Goal: Task Accomplishment & Management: Manage account settings

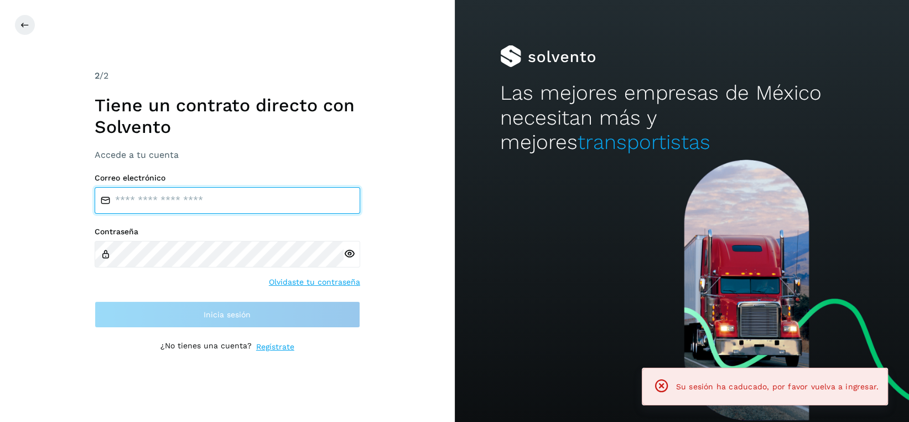
drag, startPoint x: 208, startPoint y: 204, endPoint x: 217, endPoint y: 202, distance: 9.6
click at [208, 204] on input "email" at bounding box center [228, 200] width 266 height 27
type input "**********"
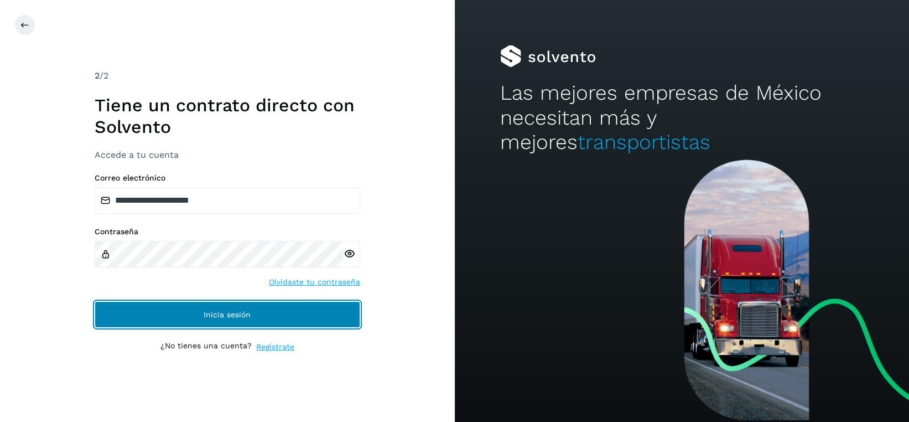
click at [253, 321] on button "Inicia sesión" at bounding box center [228, 314] width 266 height 27
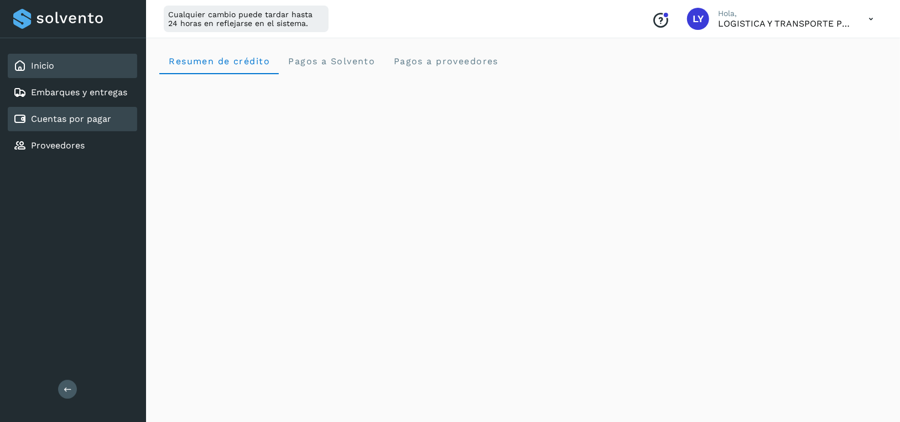
click at [63, 121] on link "Cuentas por pagar" at bounding box center [71, 118] width 80 height 11
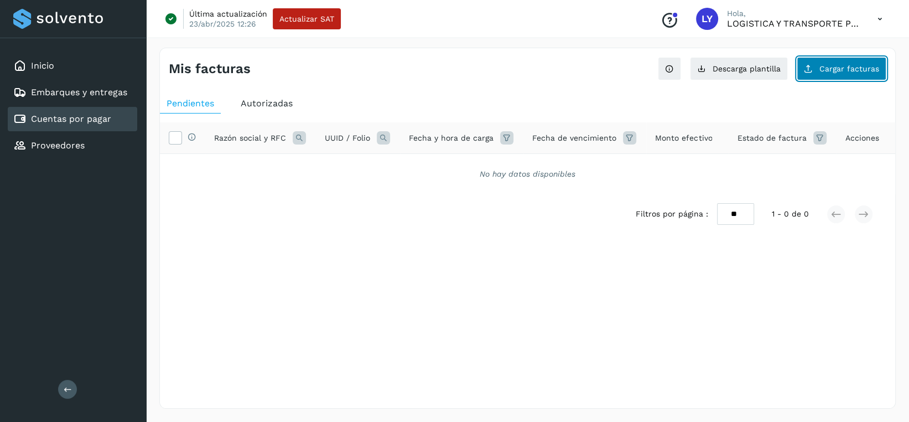
click at [853, 70] on span "Cargar facturas" at bounding box center [850, 69] width 60 height 8
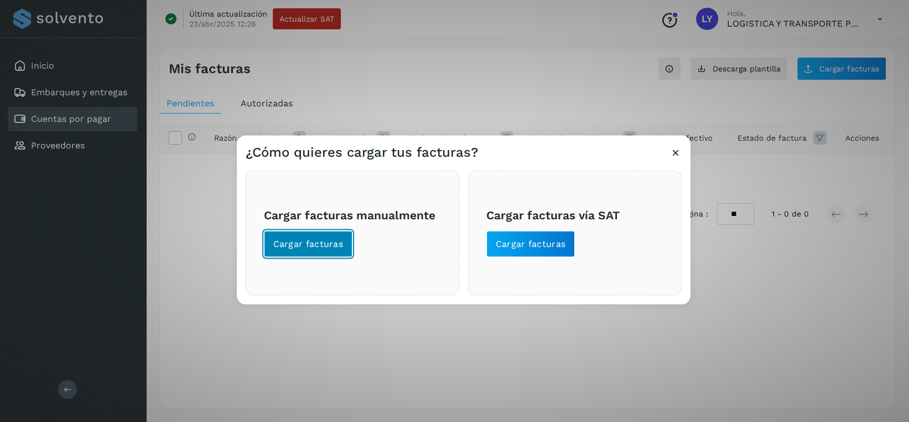
click at [327, 239] on span "Cargar facturas" at bounding box center [308, 244] width 70 height 12
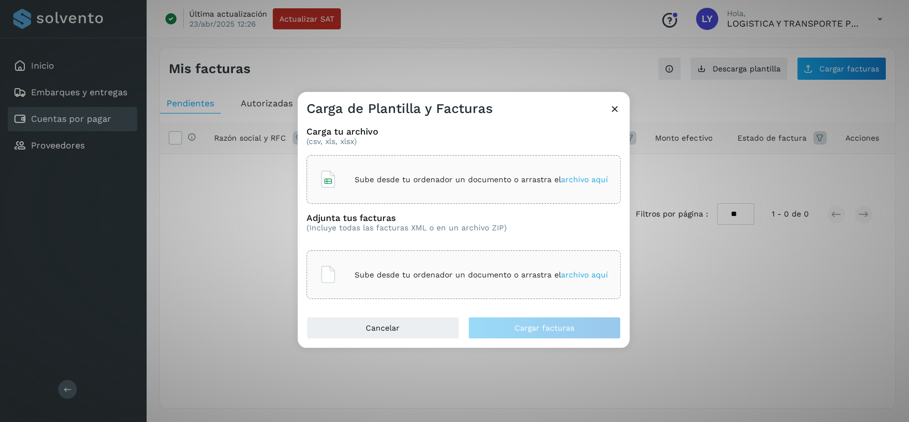
click at [613, 107] on icon at bounding box center [615, 109] width 12 height 12
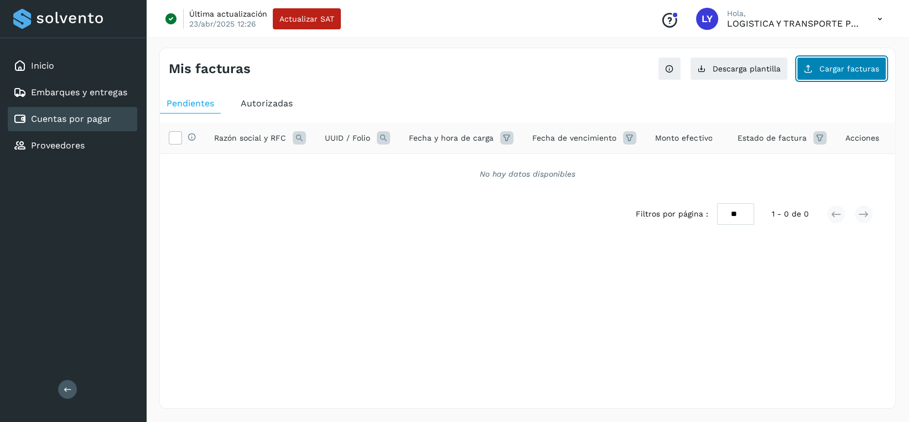
click at [827, 71] on span "Cargar facturas" at bounding box center [850, 69] width 60 height 8
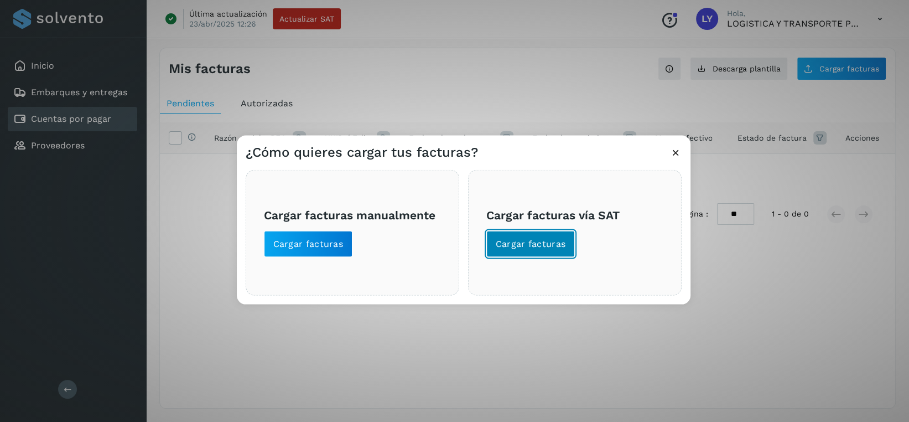
click at [526, 242] on span "Cargar facturas" at bounding box center [531, 244] width 70 height 12
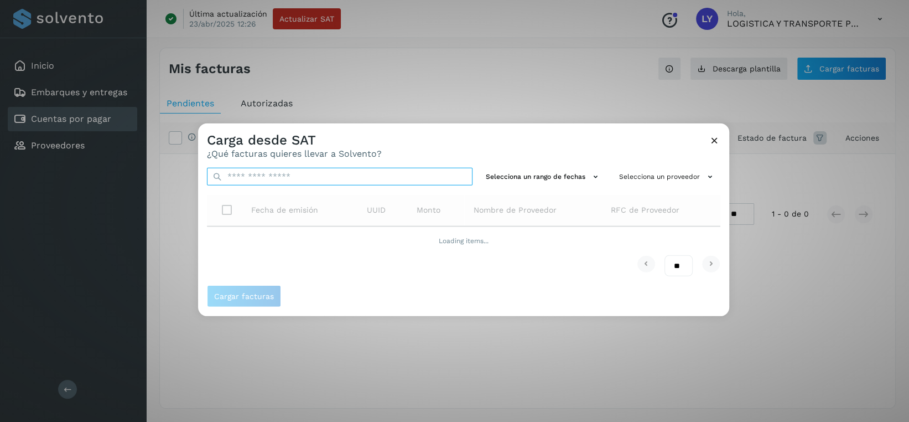
click at [342, 173] on input "text" at bounding box center [340, 177] width 266 height 18
click at [560, 267] on div "** ** **" at bounding box center [464, 266] width 514 height 22
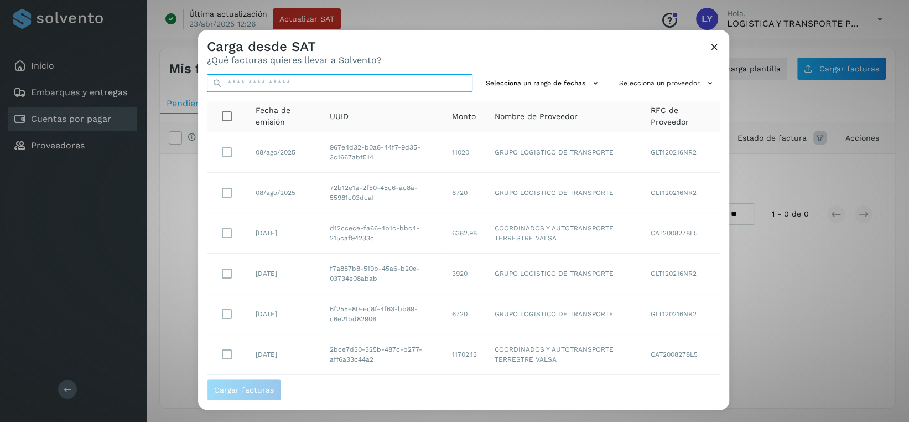
click at [333, 87] on input "text" at bounding box center [340, 83] width 266 height 18
click at [358, 79] on input "text" at bounding box center [340, 83] width 266 height 18
paste input "**********"
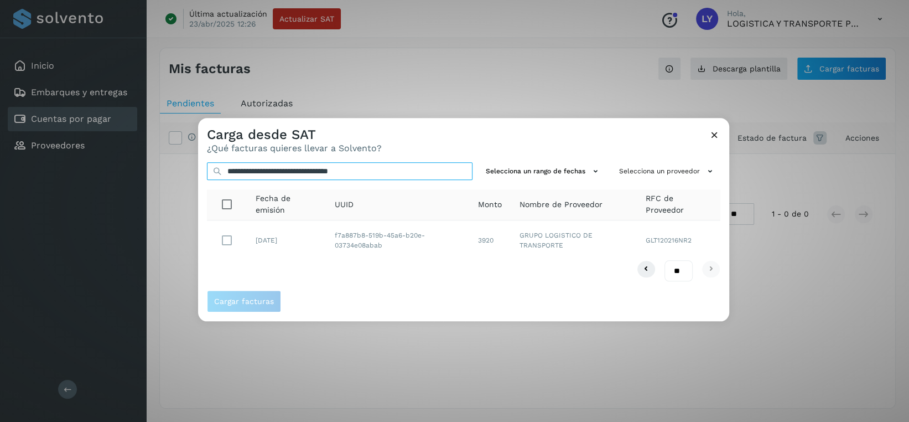
type input "**********"
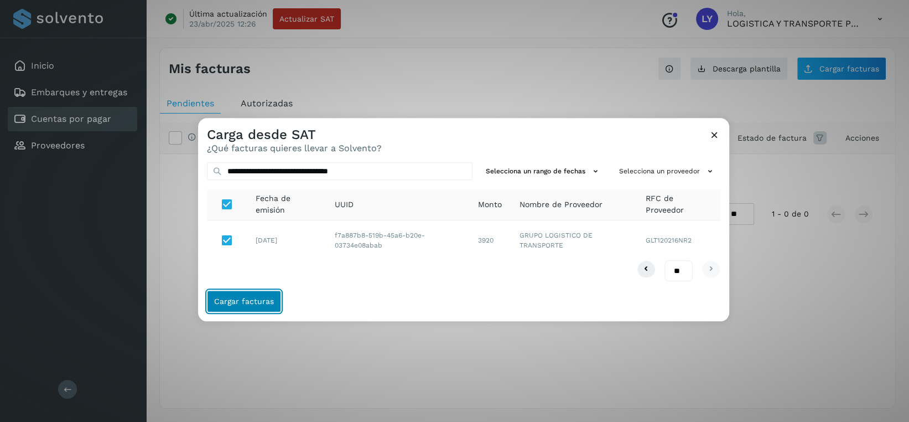
click at [257, 299] on span "Cargar facturas" at bounding box center [244, 302] width 60 height 8
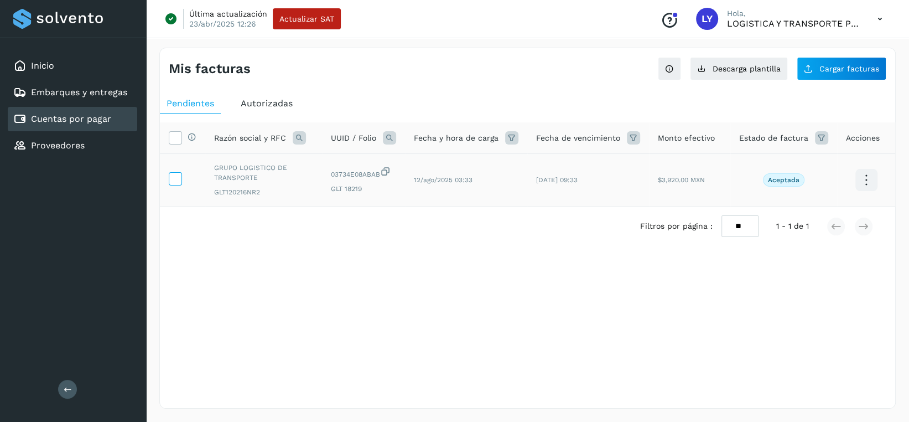
click at [178, 177] on icon at bounding box center [175, 178] width 12 height 12
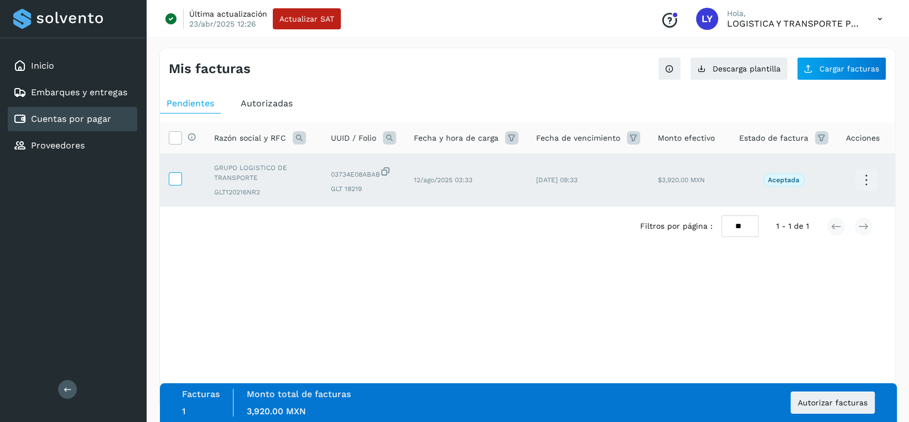
click at [178, 177] on icon at bounding box center [175, 178] width 12 height 12
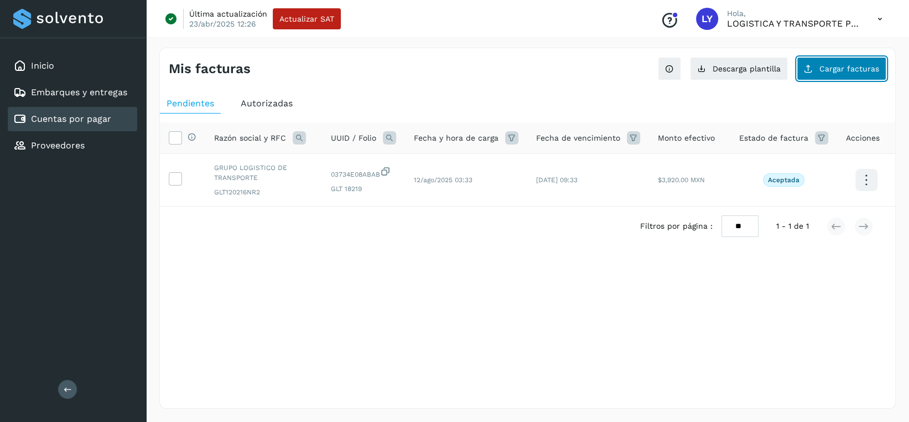
click at [864, 67] on span "Cargar facturas" at bounding box center [850, 69] width 60 height 8
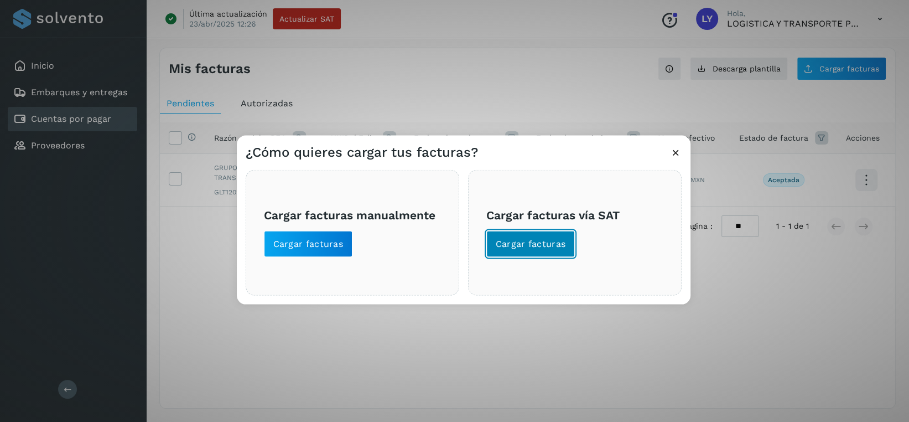
click at [543, 245] on span "Cargar facturas" at bounding box center [531, 244] width 70 height 12
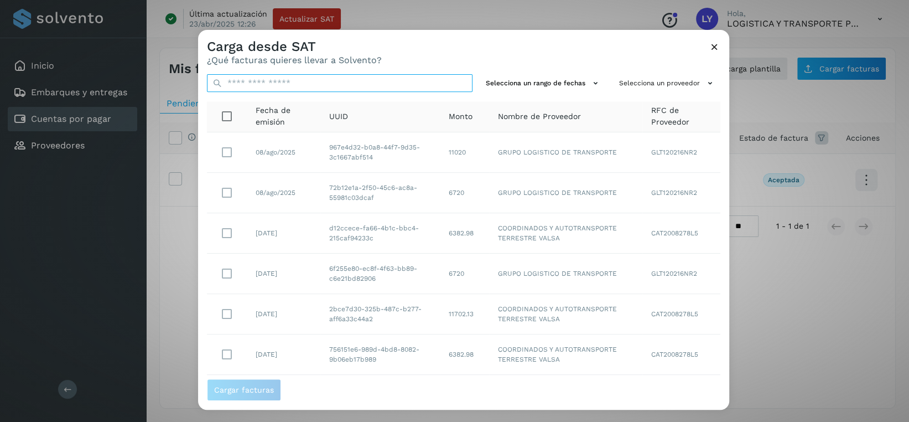
click at [382, 82] on input "text" at bounding box center [340, 83] width 266 height 18
paste input "**********"
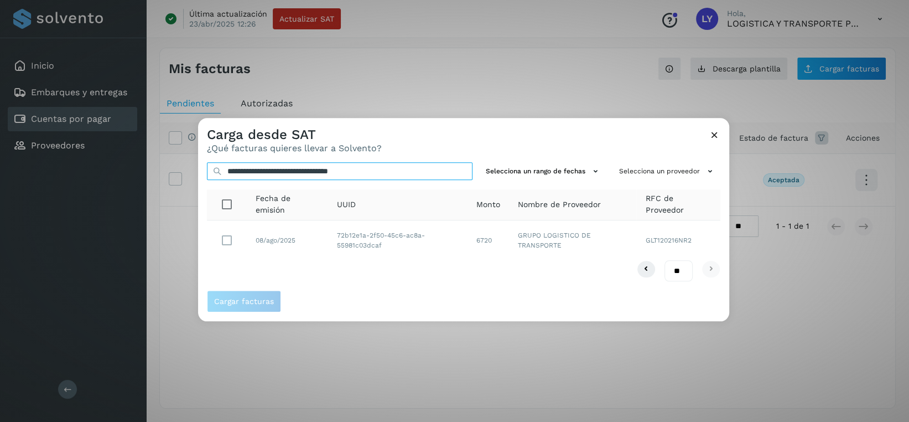
type input "**********"
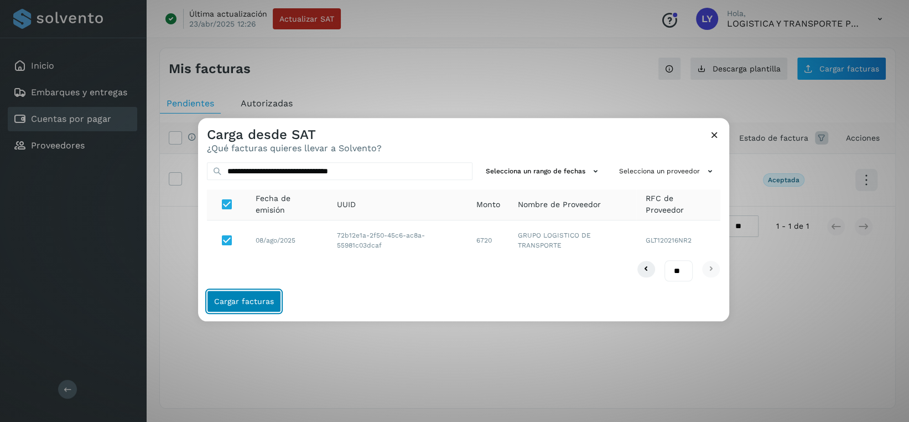
click at [252, 304] on span "Cargar facturas" at bounding box center [244, 302] width 60 height 8
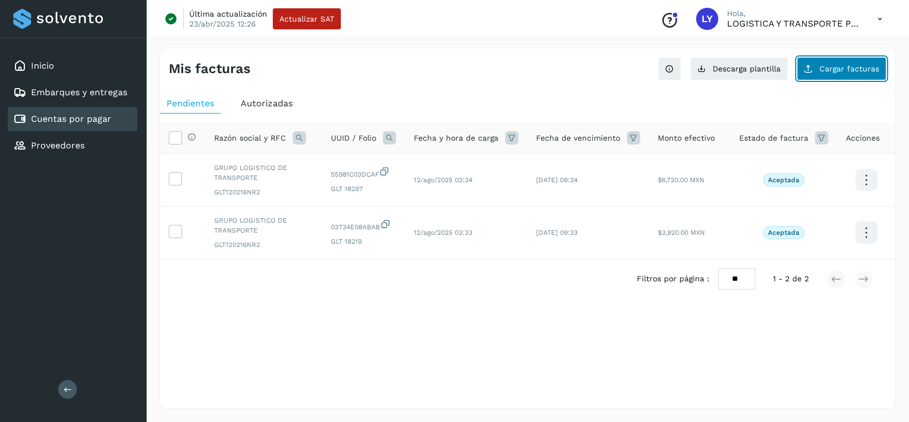
click at [830, 62] on button "Cargar facturas" at bounding box center [842, 68] width 90 height 23
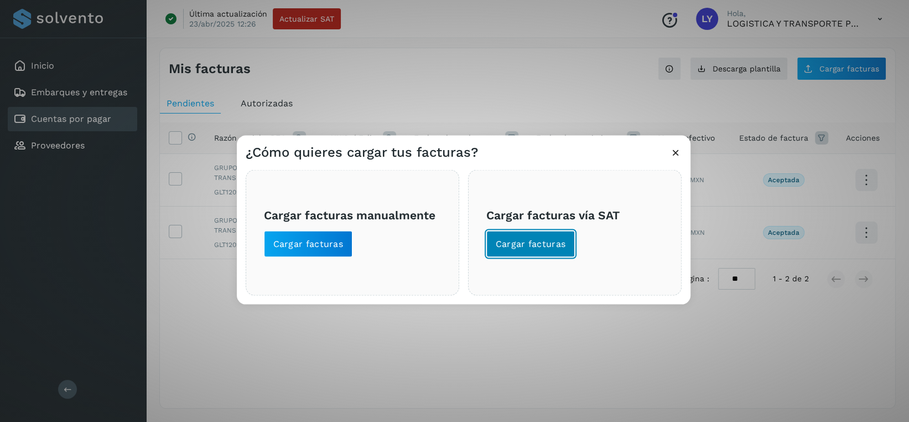
click at [534, 244] on span "Cargar facturas" at bounding box center [531, 244] width 70 height 12
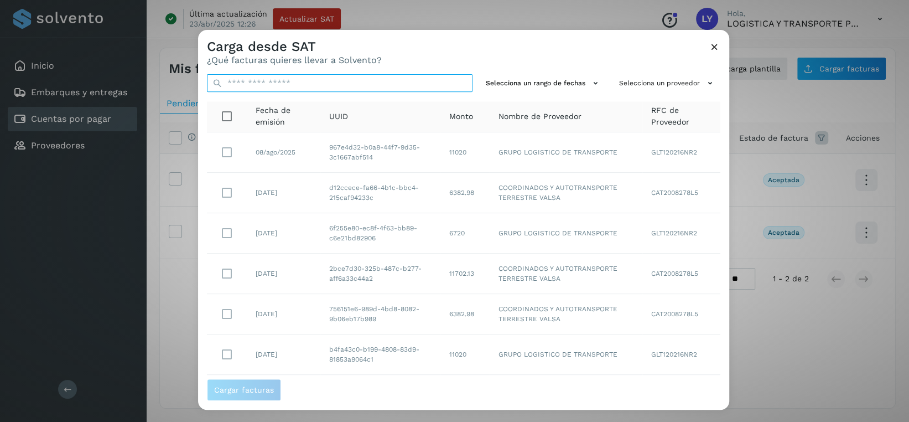
click at [384, 82] on input "text" at bounding box center [340, 83] width 266 height 18
paste input "**********"
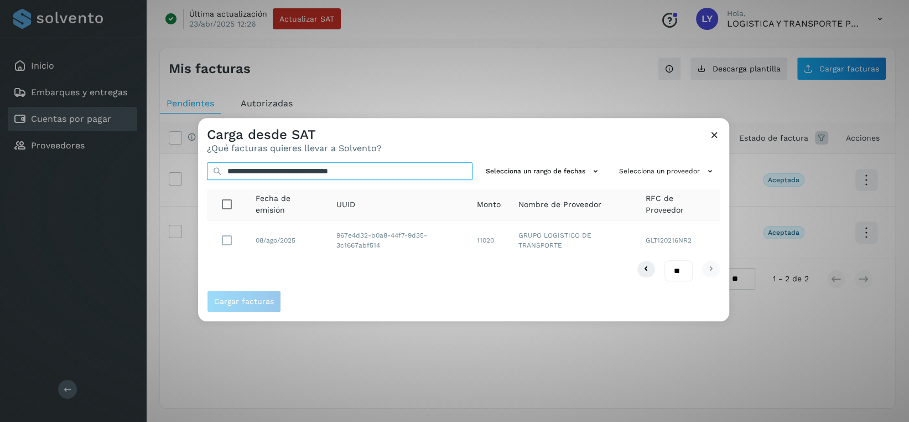
type input "**********"
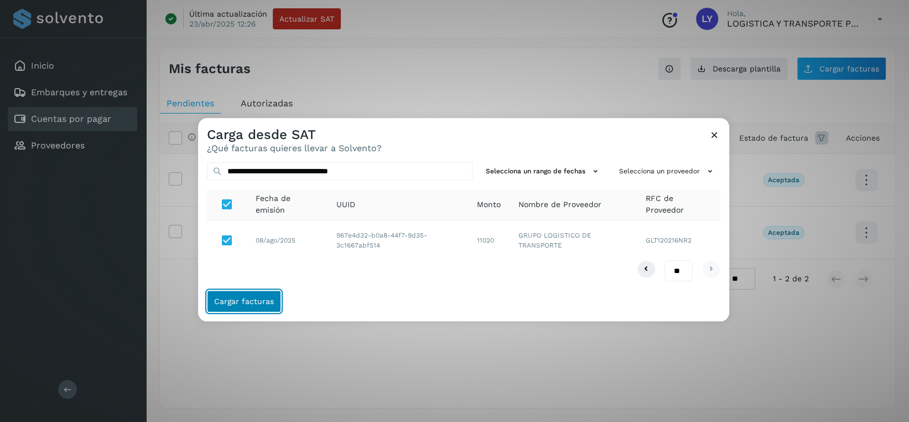
click at [235, 304] on span "Cargar facturas" at bounding box center [244, 302] width 60 height 8
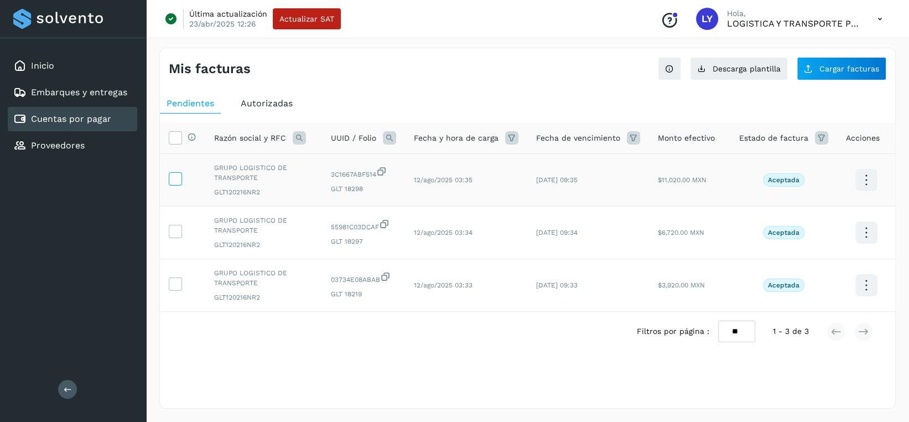
click at [171, 179] on icon at bounding box center [175, 178] width 12 height 12
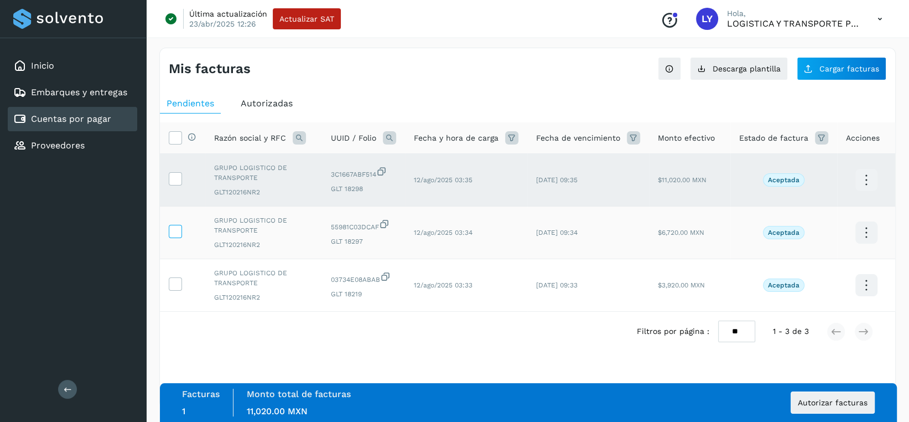
click at [171, 228] on icon at bounding box center [175, 231] width 12 height 12
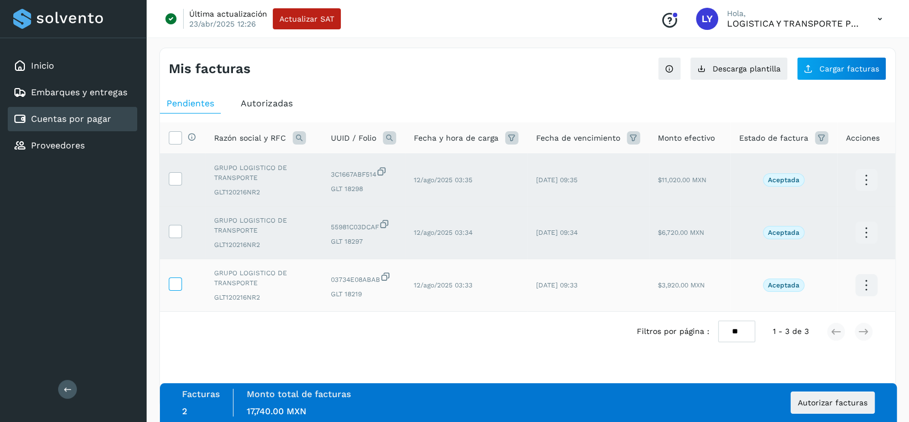
click at [170, 290] on label at bounding box center [175, 283] width 13 height 13
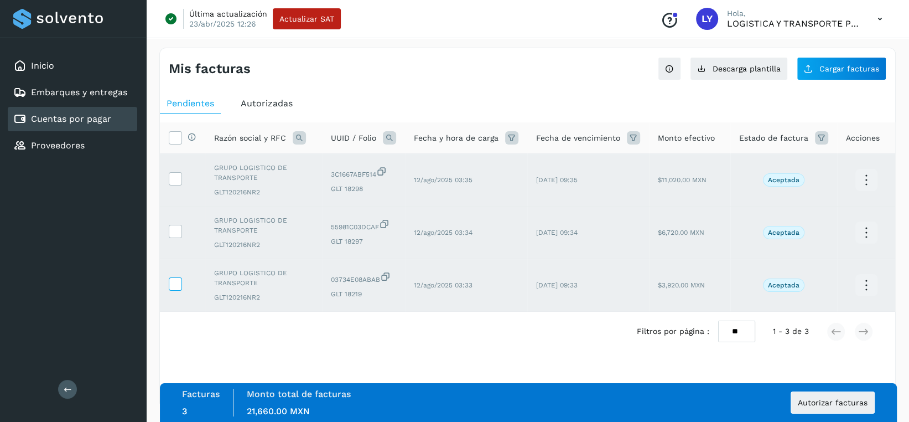
click at [177, 278] on icon at bounding box center [175, 283] width 12 height 12
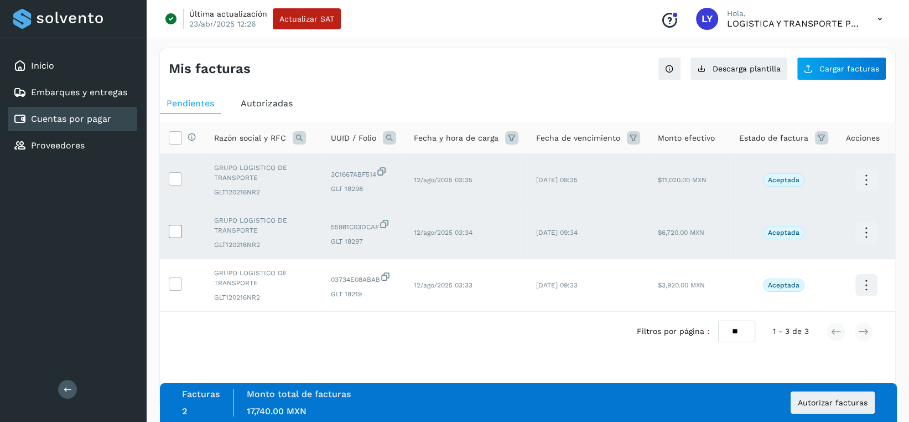
click at [168, 237] on td at bounding box center [182, 232] width 45 height 53
click at [172, 186] on td at bounding box center [182, 180] width 45 height 53
click at [181, 229] on label at bounding box center [175, 231] width 13 height 13
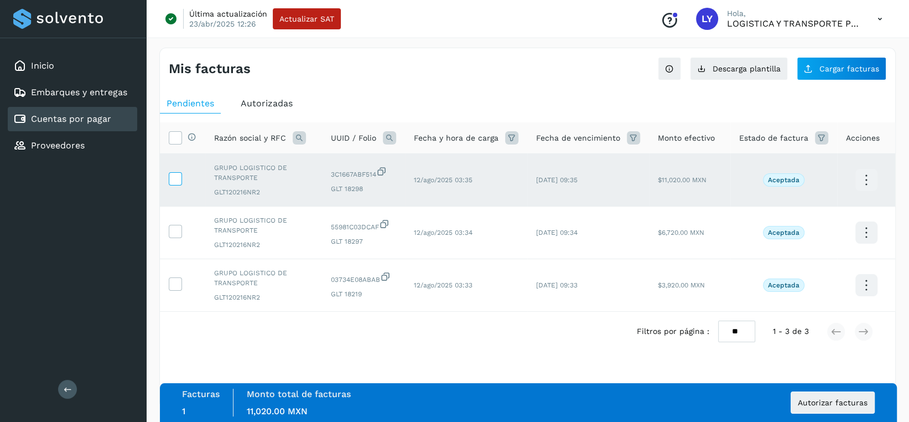
click at [175, 174] on icon at bounding box center [175, 178] width 12 height 12
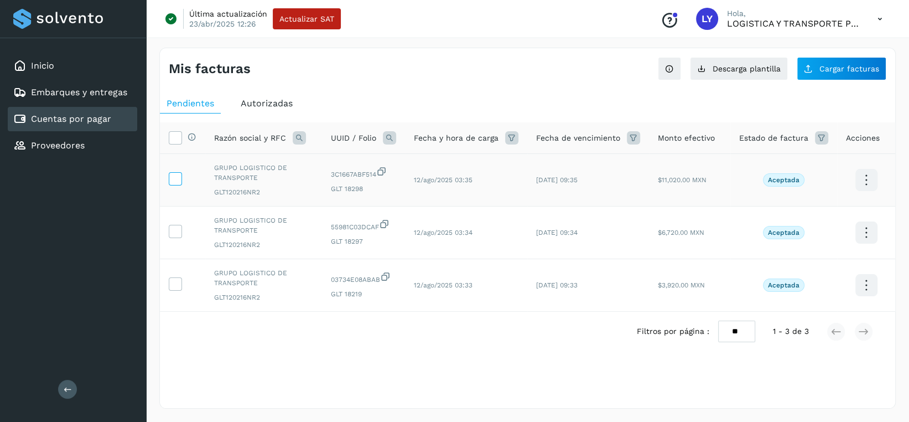
click at [175, 179] on icon at bounding box center [175, 178] width 12 height 12
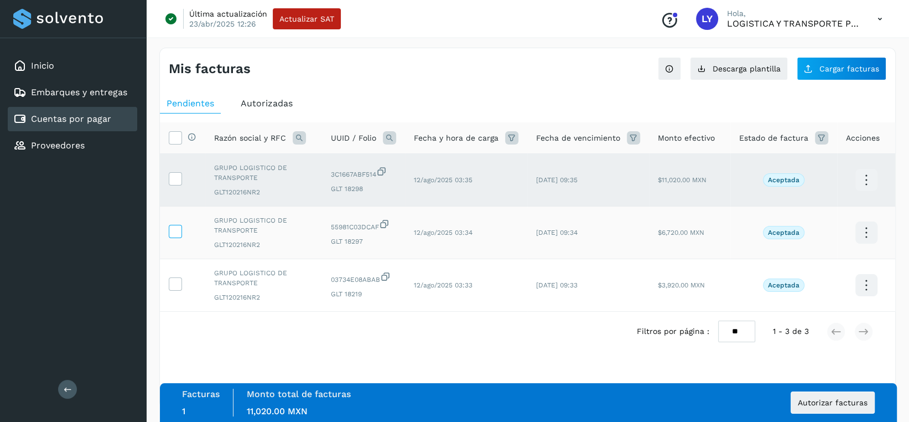
click at [169, 226] on icon at bounding box center [175, 231] width 12 height 12
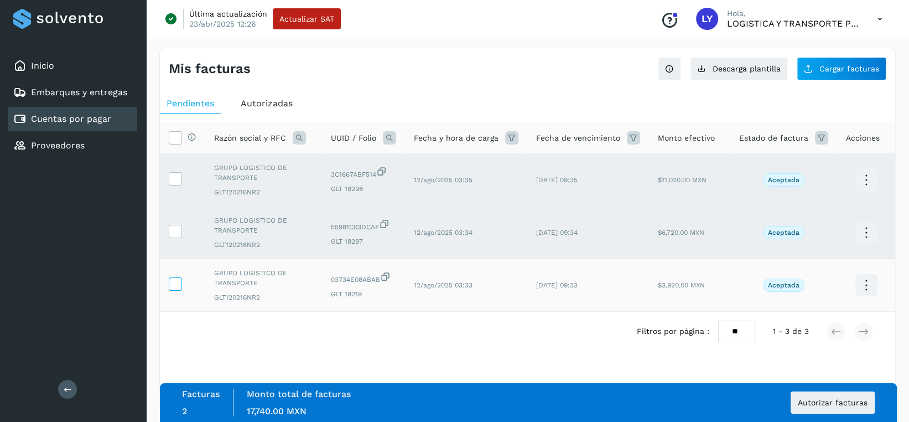
click at [173, 280] on icon at bounding box center [175, 283] width 12 height 12
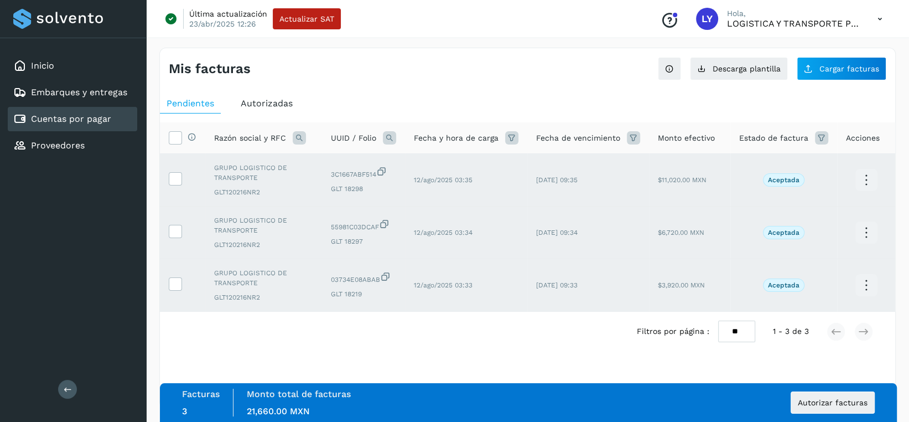
click at [282, 101] on span "Autorizadas" at bounding box center [267, 103] width 52 height 11
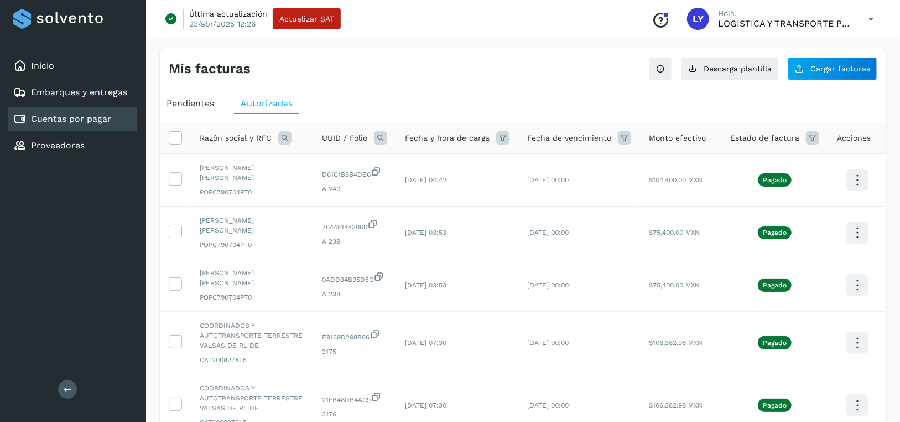
click at [201, 102] on span "Pendientes" at bounding box center [191, 103] width 48 height 11
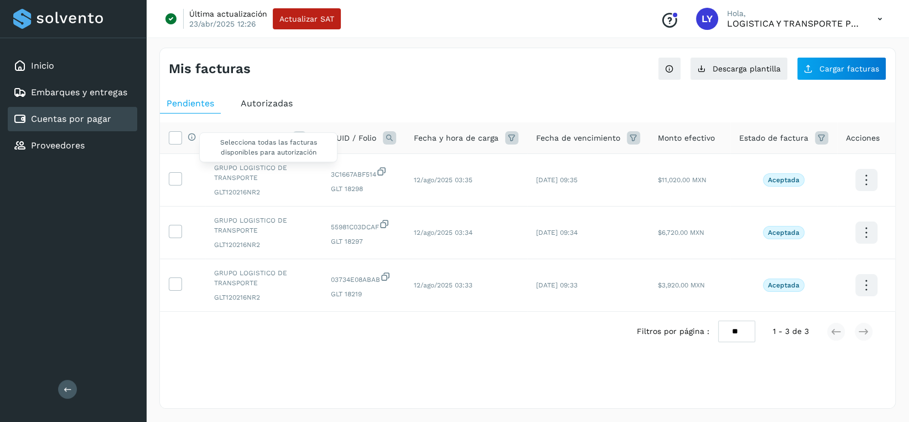
click at [185, 137] on div "Selecciona todas las facturas disponibles para autorización" at bounding box center [189, 138] width 14 height 12
click at [170, 137] on icon at bounding box center [175, 137] width 12 height 12
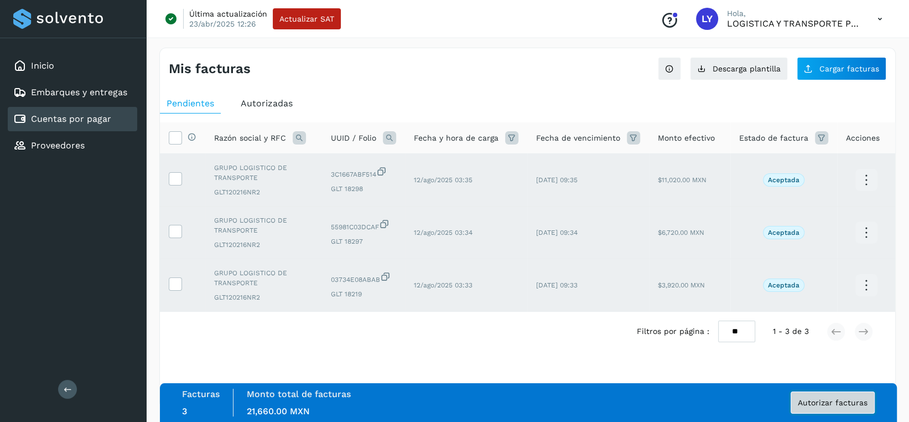
click at [856, 408] on button "Autorizar facturas" at bounding box center [833, 402] width 84 height 22
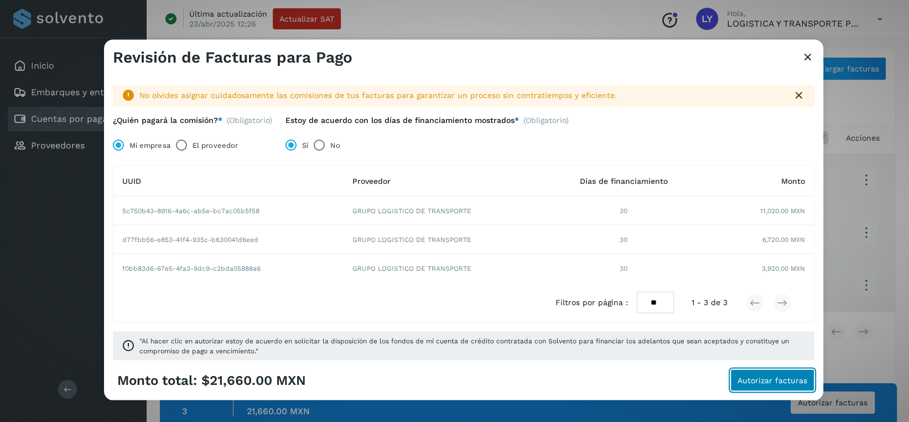
click at [766, 376] on span "Autorizar facturas" at bounding box center [773, 380] width 70 height 8
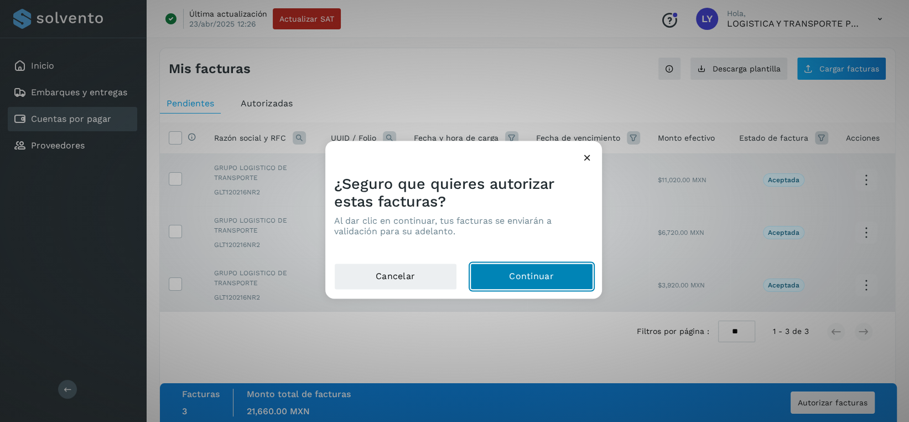
click at [559, 278] on button "Continuar" at bounding box center [531, 276] width 123 height 27
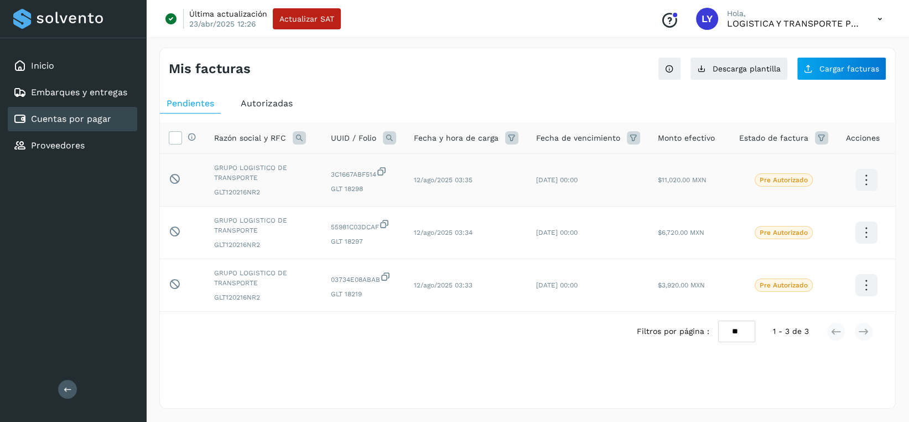
click at [877, 177] on icon at bounding box center [866, 180] width 26 height 26
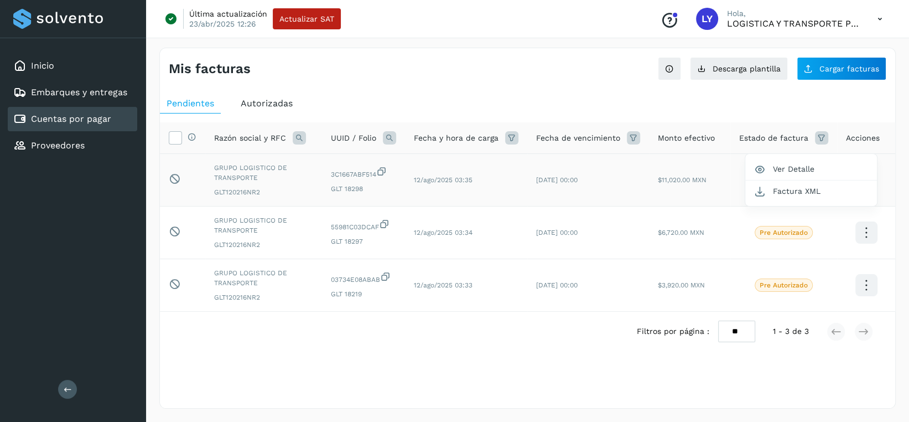
click at [556, 359] on div at bounding box center [454, 211] width 909 height 422
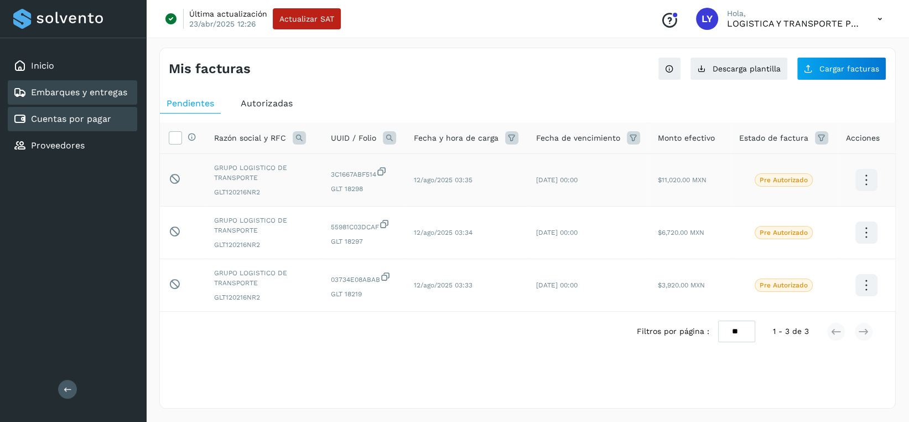
click at [101, 91] on link "Embarques y entregas" at bounding box center [79, 92] width 96 height 11
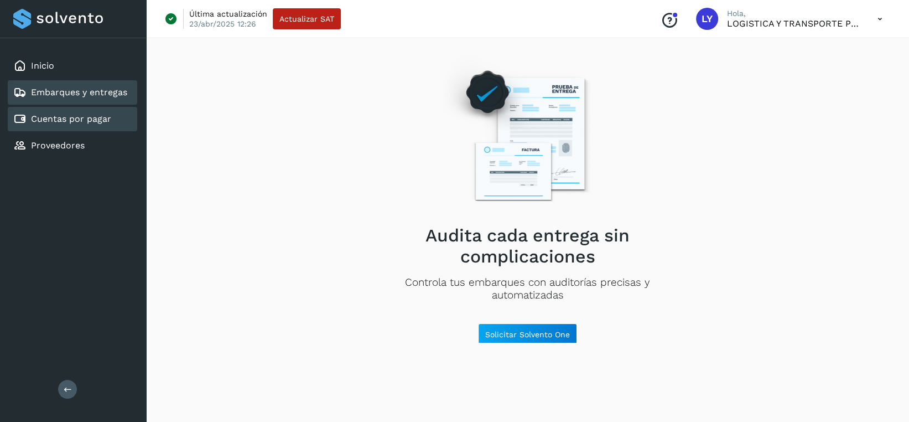
click at [82, 123] on link "Cuentas por pagar" at bounding box center [71, 118] width 80 height 11
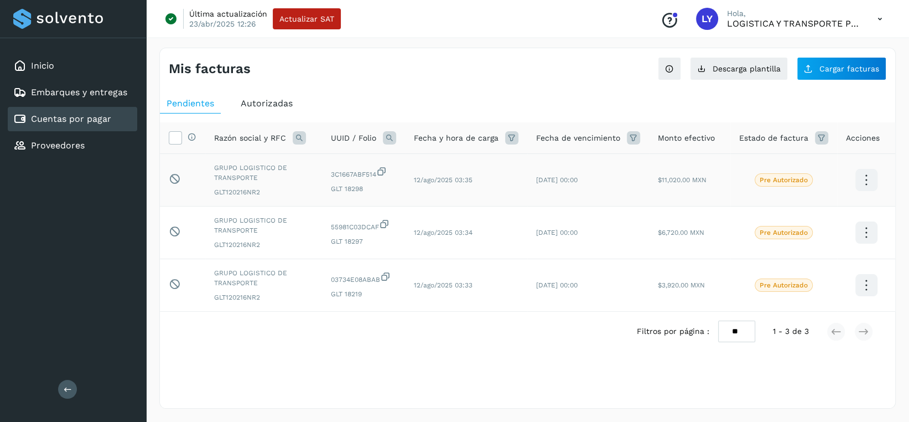
click at [862, 172] on icon at bounding box center [866, 180] width 26 height 26
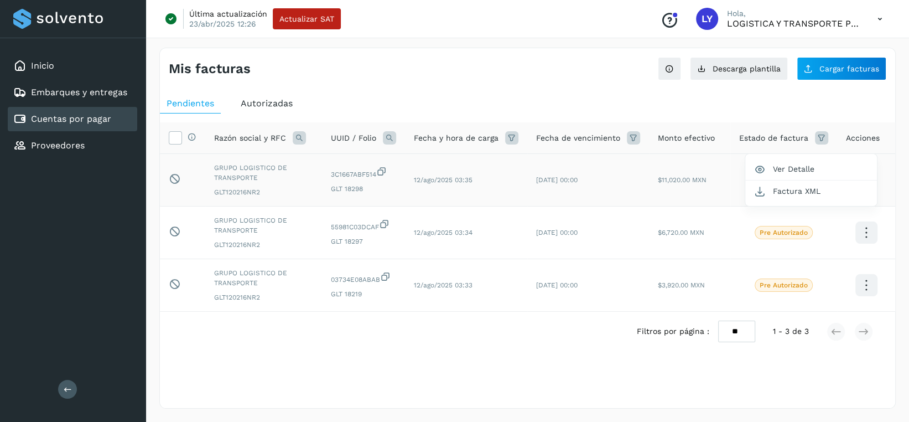
click at [179, 187] on div at bounding box center [454, 211] width 909 height 422
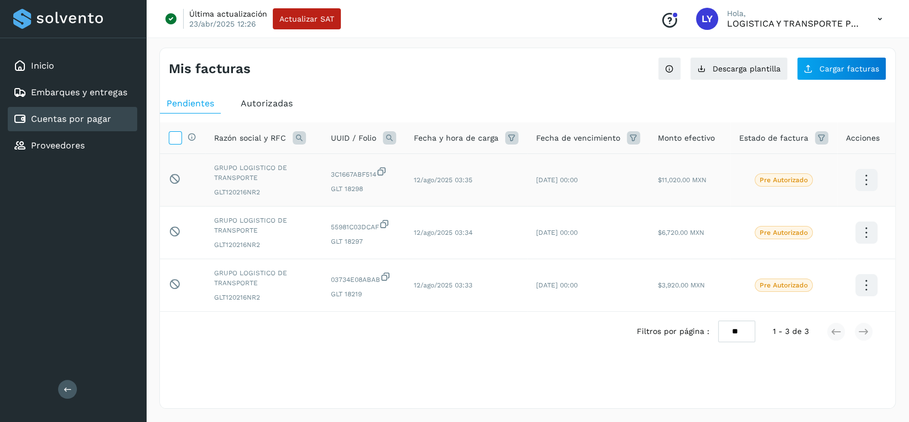
click at [169, 132] on icon at bounding box center [175, 137] width 12 height 12
click at [172, 131] on icon at bounding box center [175, 137] width 12 height 12
click at [269, 105] on span "Autorizadas" at bounding box center [267, 103] width 52 height 11
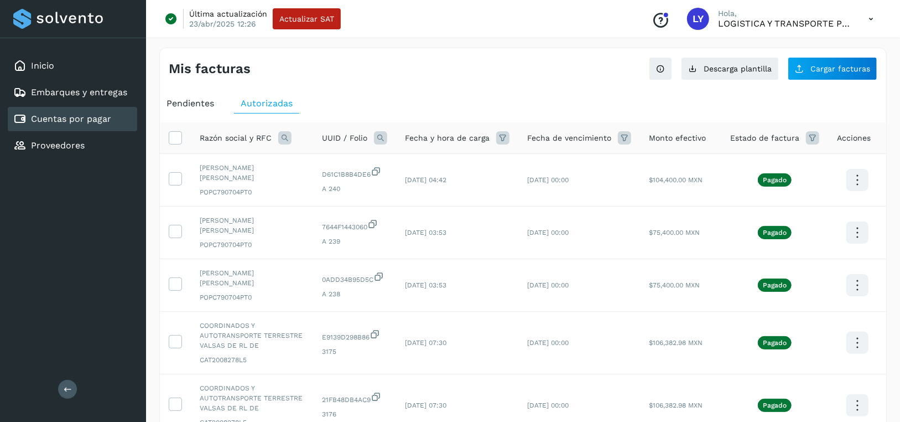
click at [198, 104] on span "Pendientes" at bounding box center [191, 103] width 48 height 11
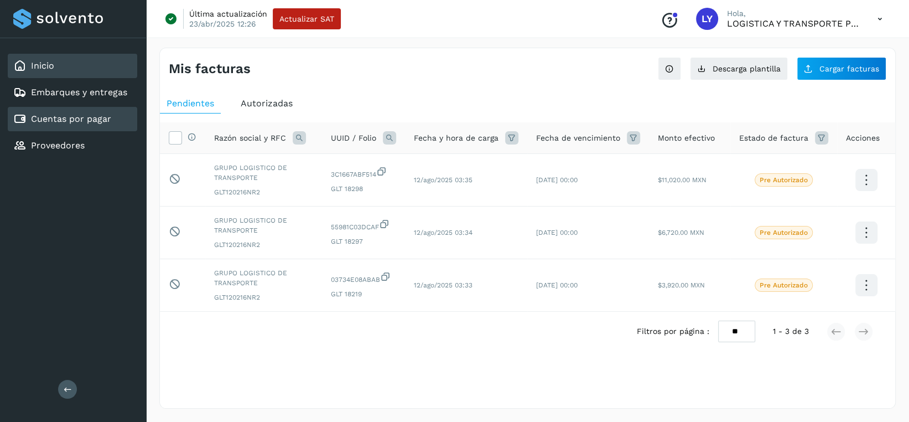
click at [83, 62] on div "Inicio" at bounding box center [73, 66] width 130 height 24
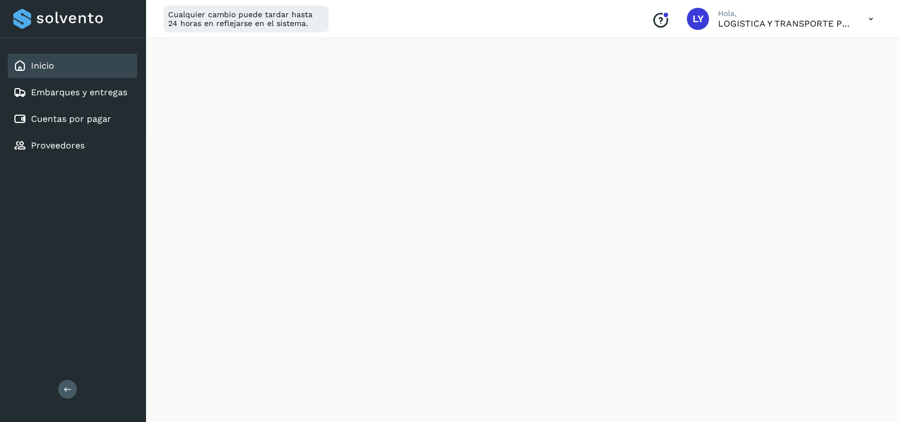
scroll to position [277, 0]
click at [49, 118] on link "Cuentas por pagar" at bounding box center [71, 118] width 80 height 11
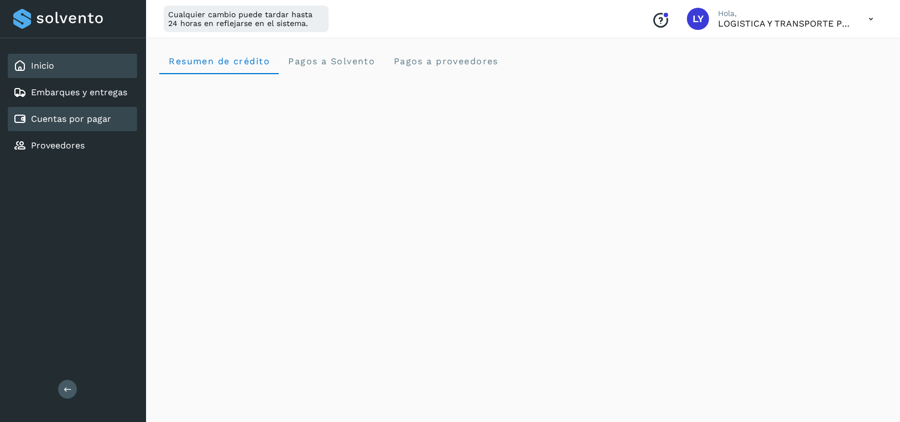
click at [115, 118] on div "Cuentas por pagar" at bounding box center [73, 119] width 130 height 24
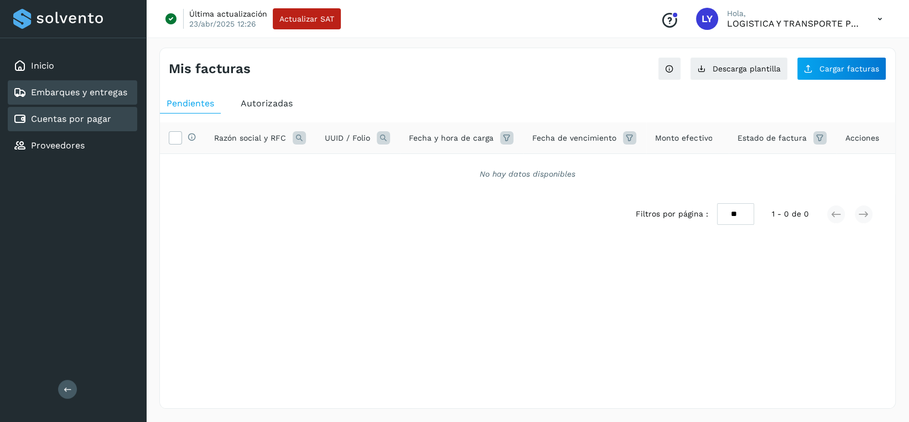
click at [102, 88] on link "Embarques y entregas" at bounding box center [79, 92] width 96 height 11
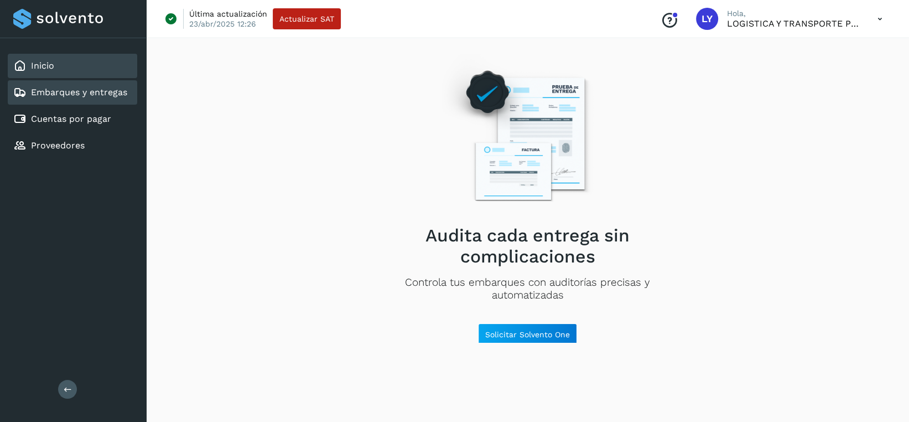
click at [91, 64] on div "Inicio" at bounding box center [73, 66] width 130 height 24
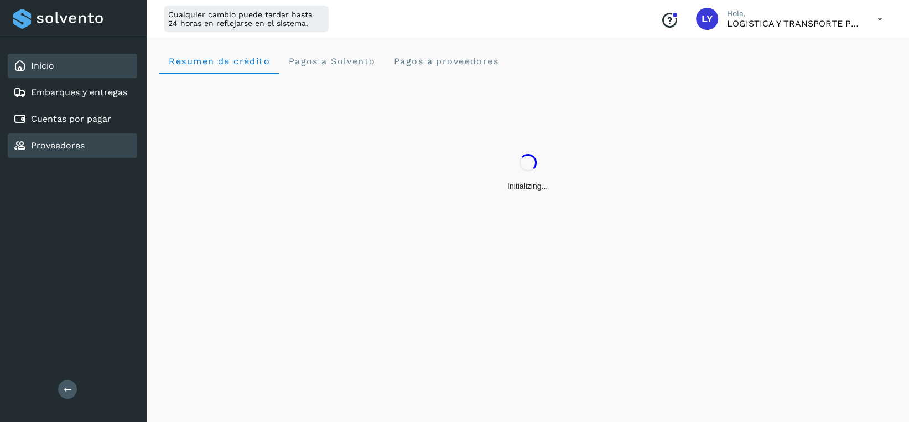
click at [85, 148] on div "Proveedores" at bounding box center [73, 145] width 130 height 24
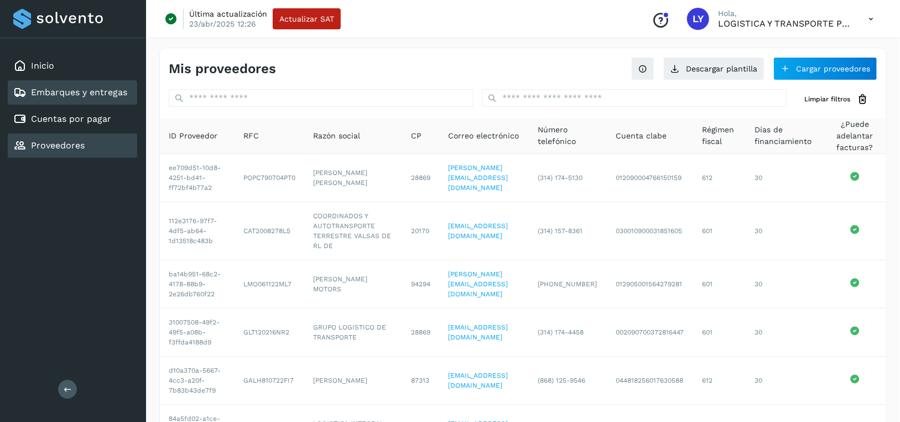
click at [117, 92] on link "Embarques y entregas" at bounding box center [79, 92] width 96 height 11
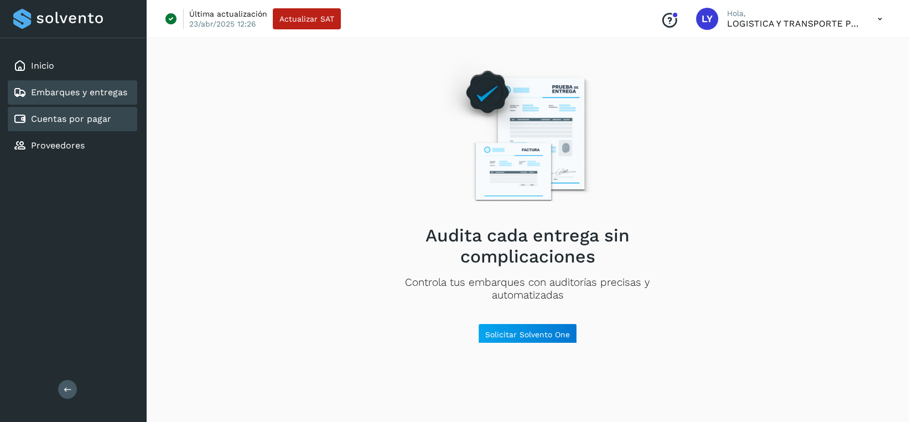
click at [101, 117] on link "Cuentas por pagar" at bounding box center [71, 118] width 80 height 11
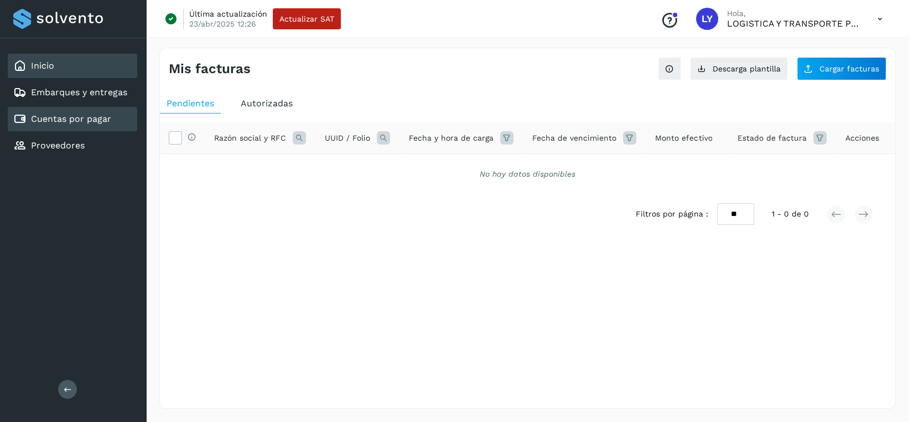
click at [54, 72] on div "Inicio" at bounding box center [73, 66] width 130 height 24
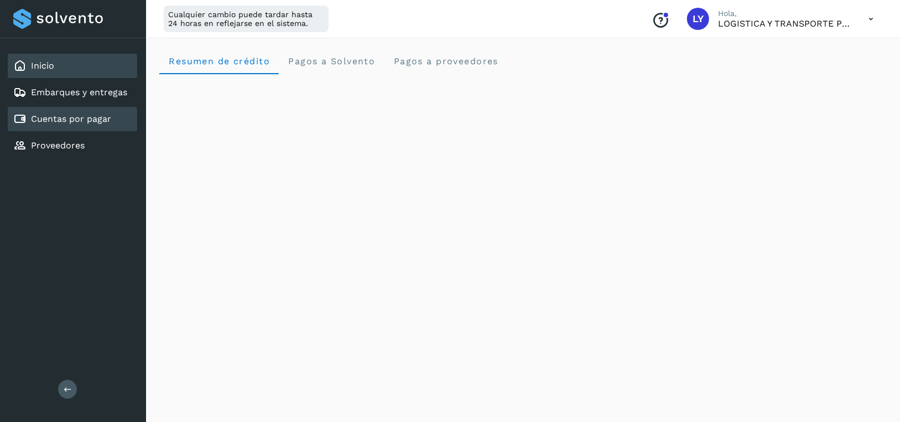
click at [76, 121] on link "Cuentas por pagar" at bounding box center [71, 118] width 80 height 11
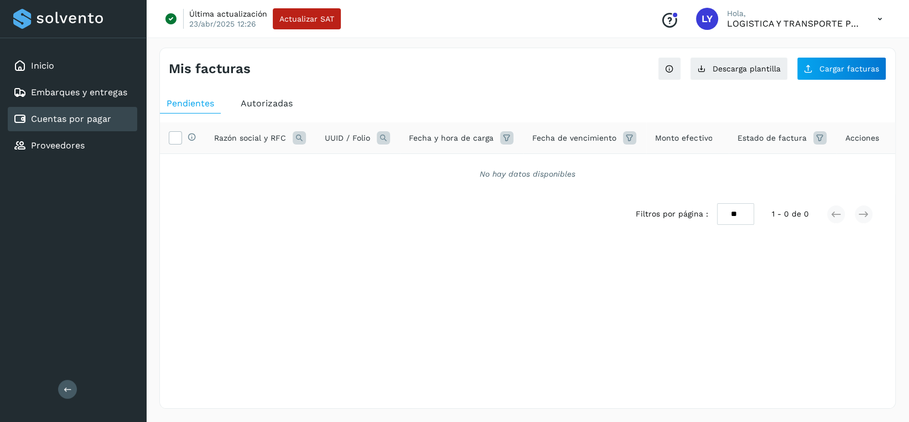
click at [76, 121] on link "Cuentas por pagar" at bounding box center [71, 118] width 80 height 11
click at [268, 102] on span "Autorizadas" at bounding box center [267, 103] width 52 height 11
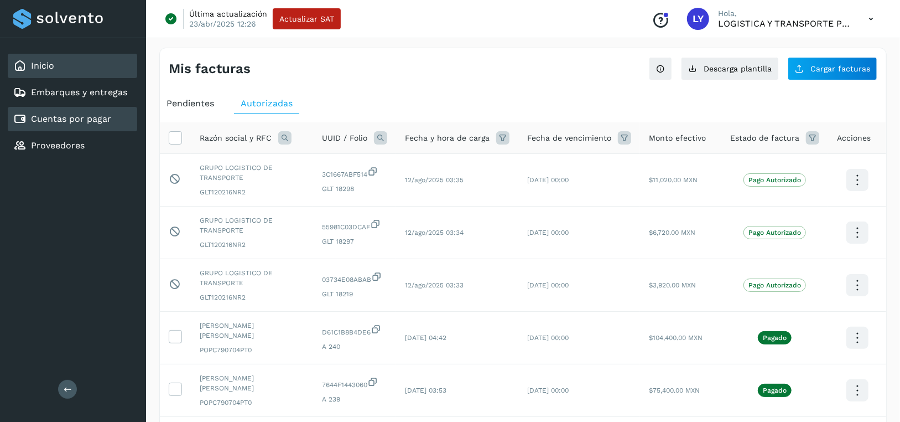
click at [90, 68] on div "Inicio" at bounding box center [73, 66] width 130 height 24
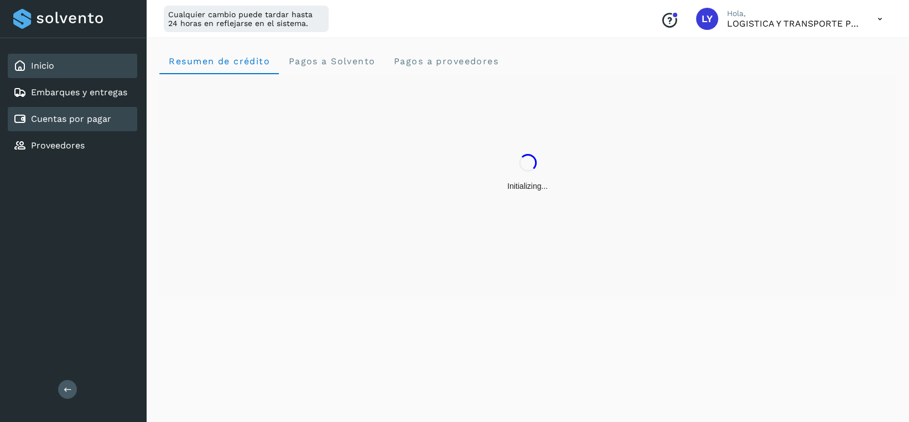
click at [74, 116] on link "Cuentas por pagar" at bounding box center [71, 118] width 80 height 11
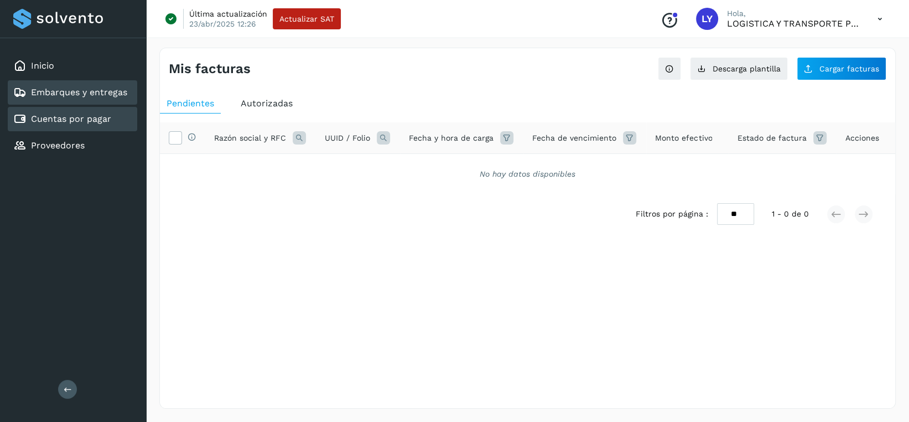
click at [68, 94] on link "Embarques y entregas" at bounding box center [79, 92] width 96 height 11
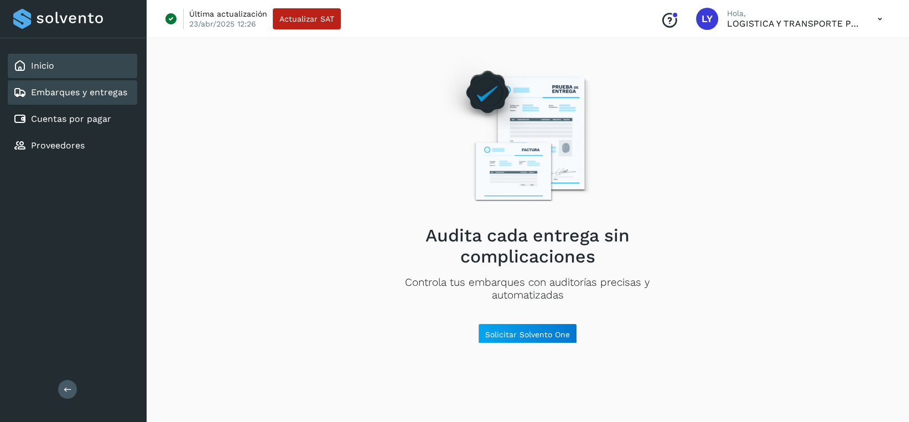
click at [71, 63] on div "Inicio" at bounding box center [73, 66] width 130 height 24
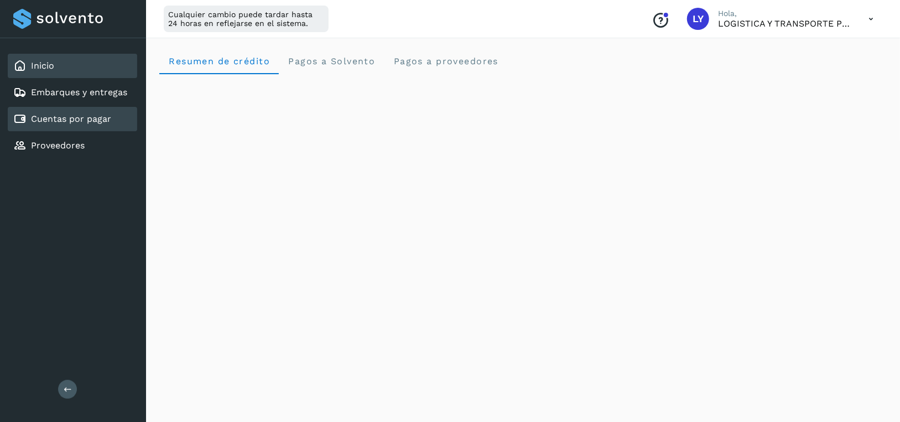
click at [76, 117] on link "Cuentas por pagar" at bounding box center [71, 118] width 80 height 11
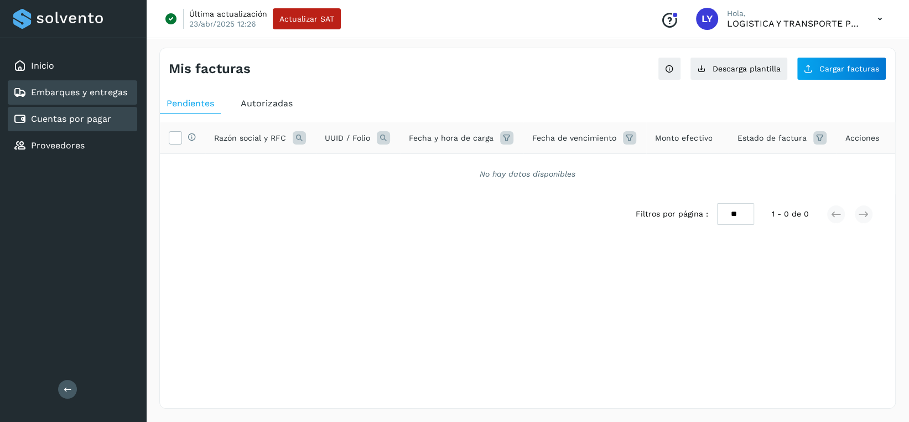
click at [80, 90] on link "Embarques y entregas" at bounding box center [79, 92] width 96 height 11
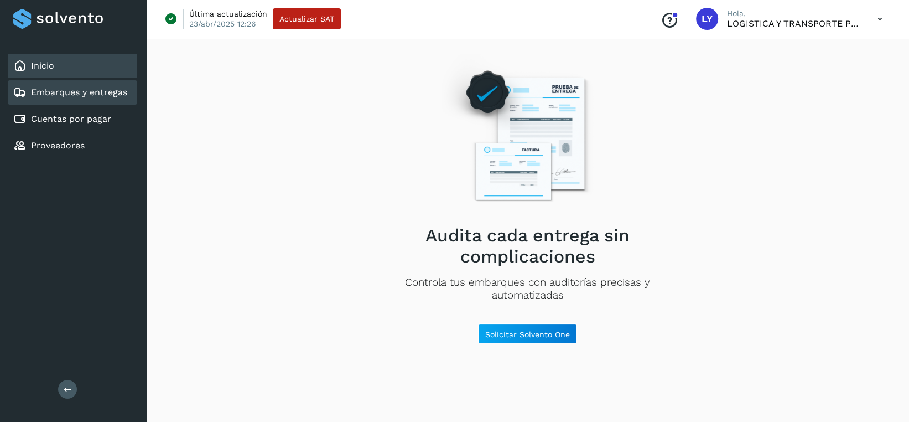
click at [56, 64] on div "Inicio" at bounding box center [73, 66] width 130 height 24
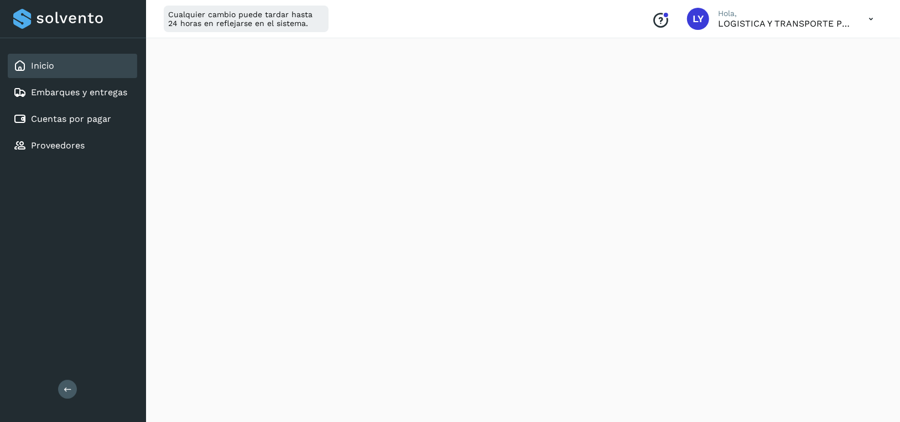
scroll to position [277, 0]
click at [70, 119] on link "Cuentas por pagar" at bounding box center [71, 118] width 80 height 11
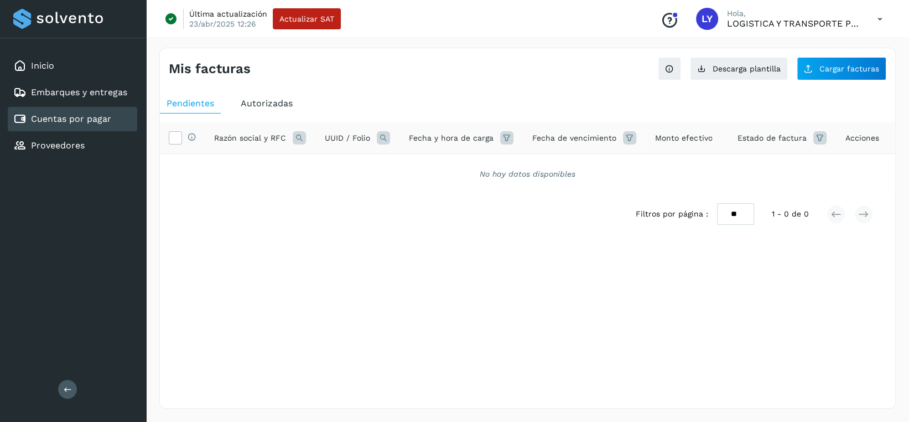
click at [293, 105] on div "Autorizadas" at bounding box center [266, 104] width 65 height 20
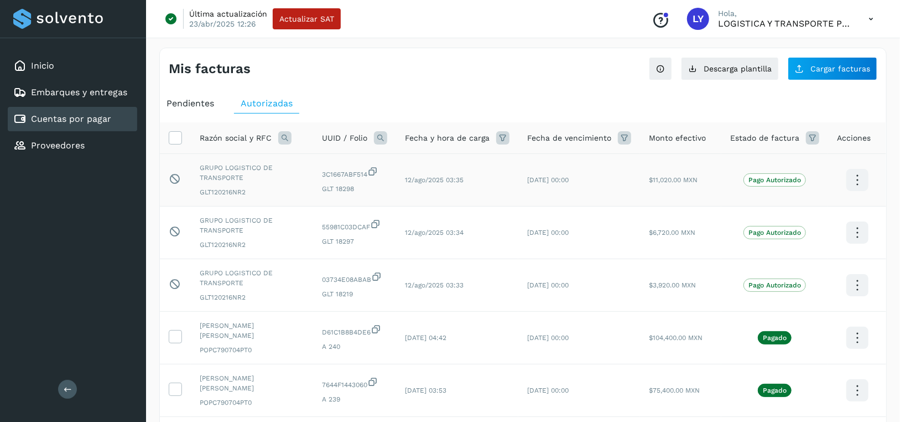
click at [854, 179] on icon at bounding box center [858, 180] width 26 height 26
click at [833, 165] on button "Ver Detalle" at bounding box center [803, 169] width 132 height 22
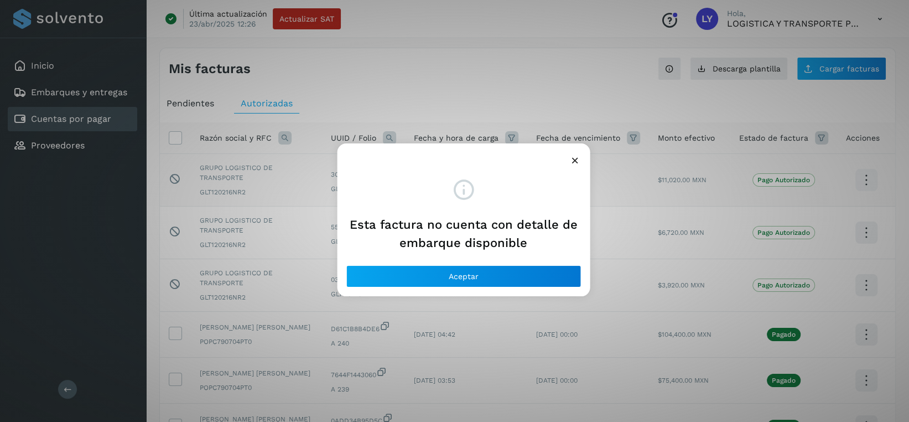
click at [573, 162] on icon at bounding box center [575, 160] width 12 height 12
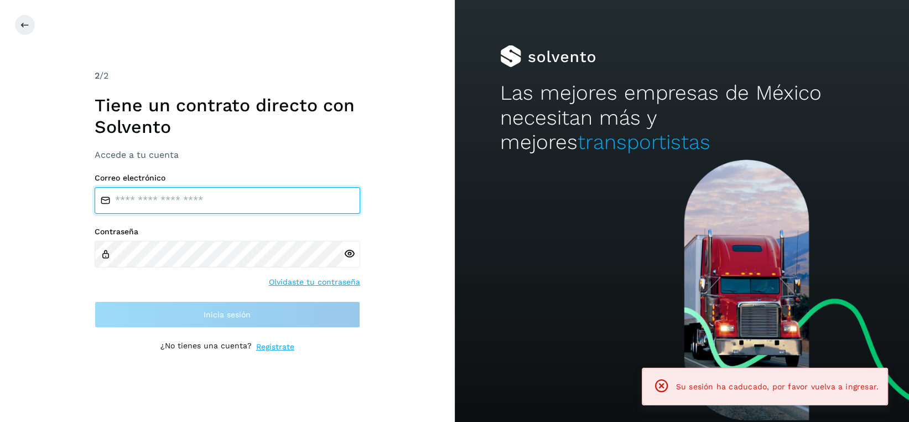
click at [170, 207] on input "email" at bounding box center [228, 200] width 266 height 27
type input "**********"
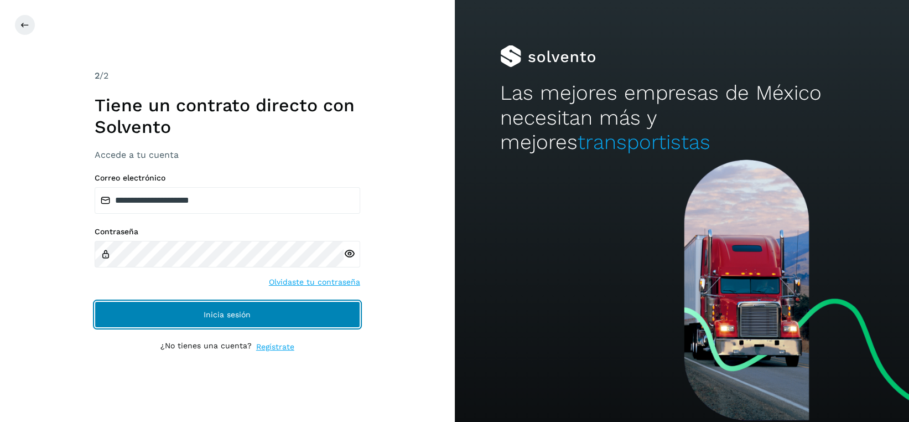
click at [223, 315] on span "Inicia sesión" at bounding box center [227, 314] width 47 height 8
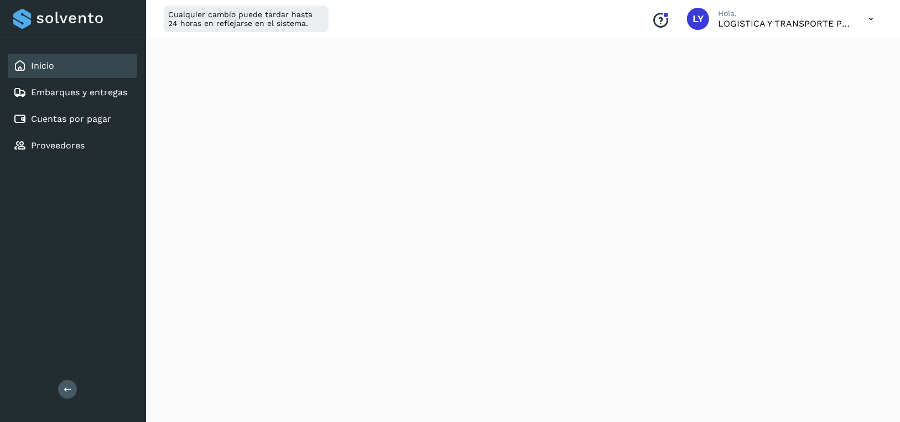
scroll to position [166, 0]
click at [55, 80] on div "Embarques y entregas" at bounding box center [73, 92] width 130 height 24
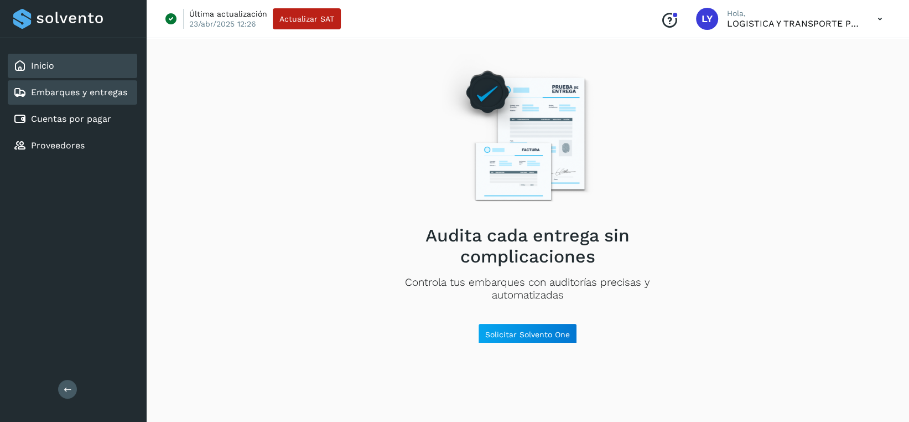
click at [74, 67] on div "Inicio" at bounding box center [73, 66] width 130 height 24
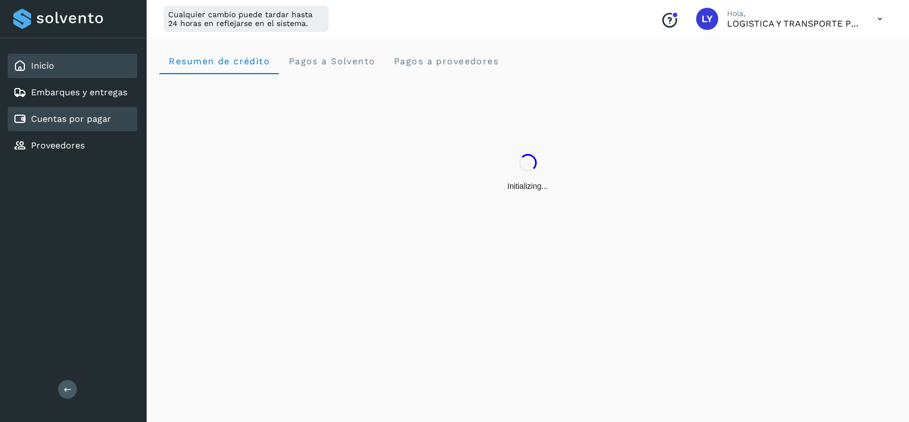
click at [77, 127] on div "Cuentas por pagar" at bounding box center [73, 119] width 130 height 24
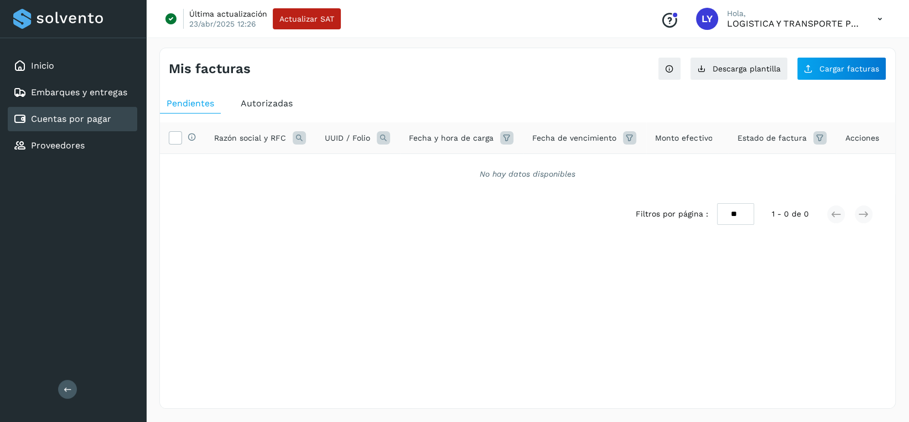
click at [265, 102] on span "Autorizadas" at bounding box center [267, 103] width 52 height 11
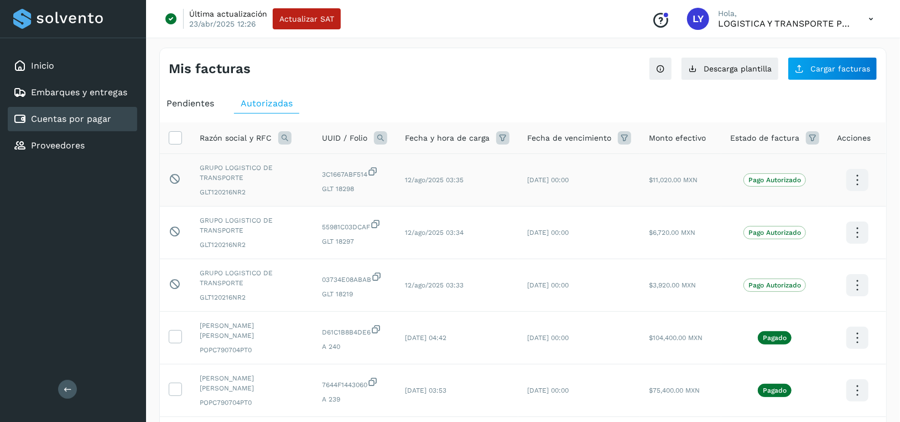
click at [862, 179] on icon at bounding box center [858, 180] width 26 height 26
click at [862, 180] on button "Factura XML" at bounding box center [803, 190] width 132 height 21
click at [856, 181] on icon at bounding box center [858, 180] width 26 height 26
click at [637, 186] on div at bounding box center [450, 211] width 900 height 422
